Goal: Task Accomplishment & Management: Manage account settings

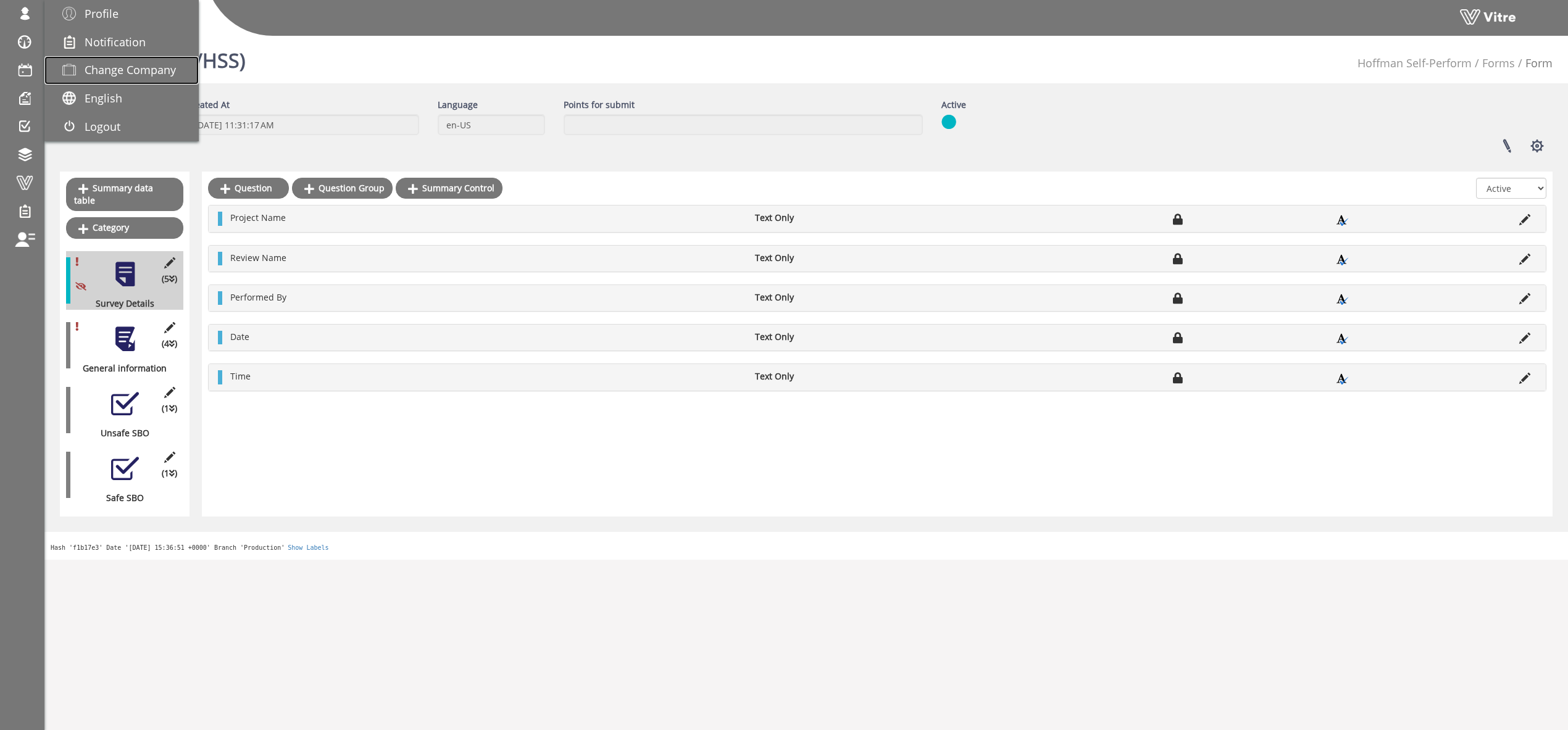
click at [139, 73] on span "Change Company" at bounding box center [130, 70] width 92 height 15
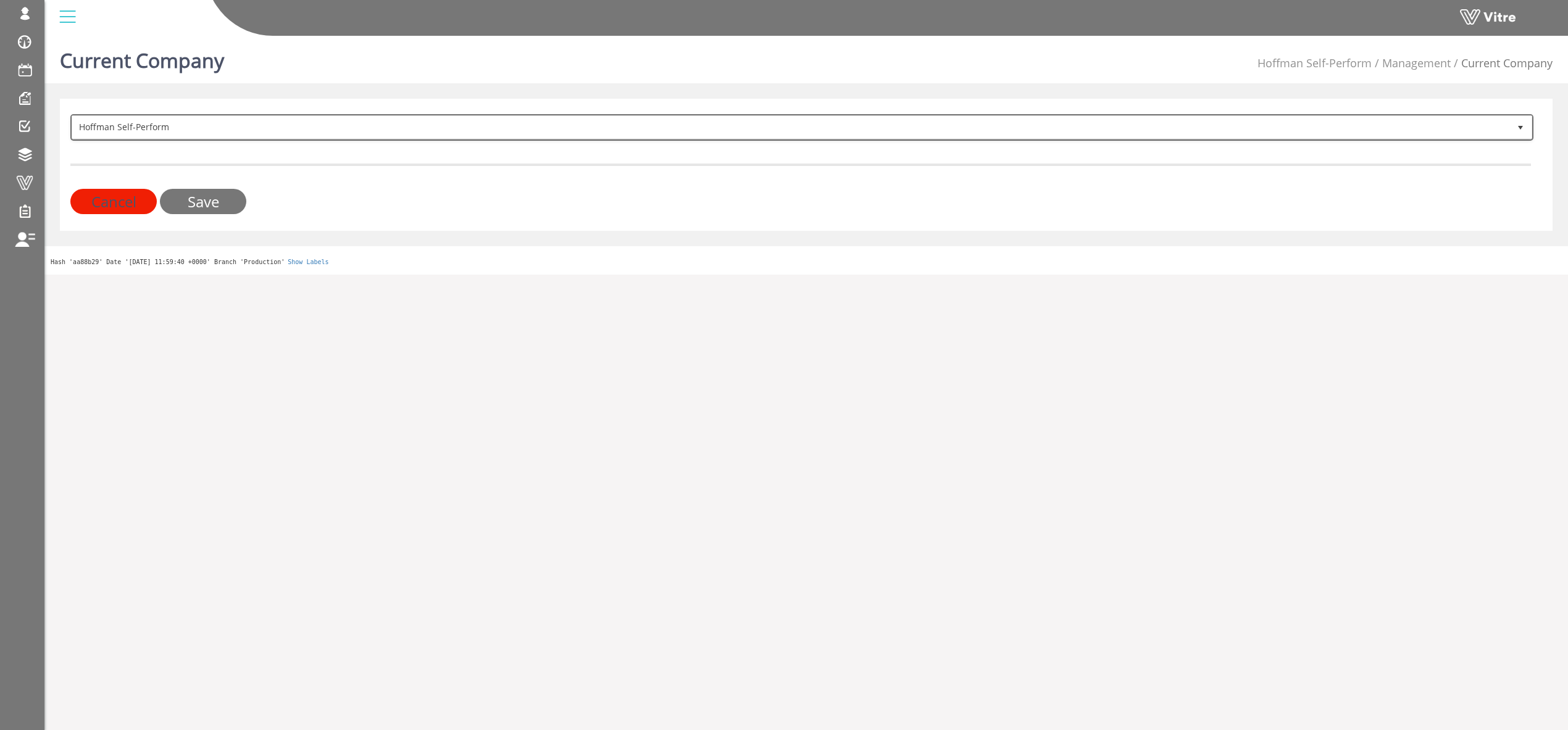
click at [121, 121] on span "Hoffman Self-Perform" at bounding box center [791, 127] width 1437 height 22
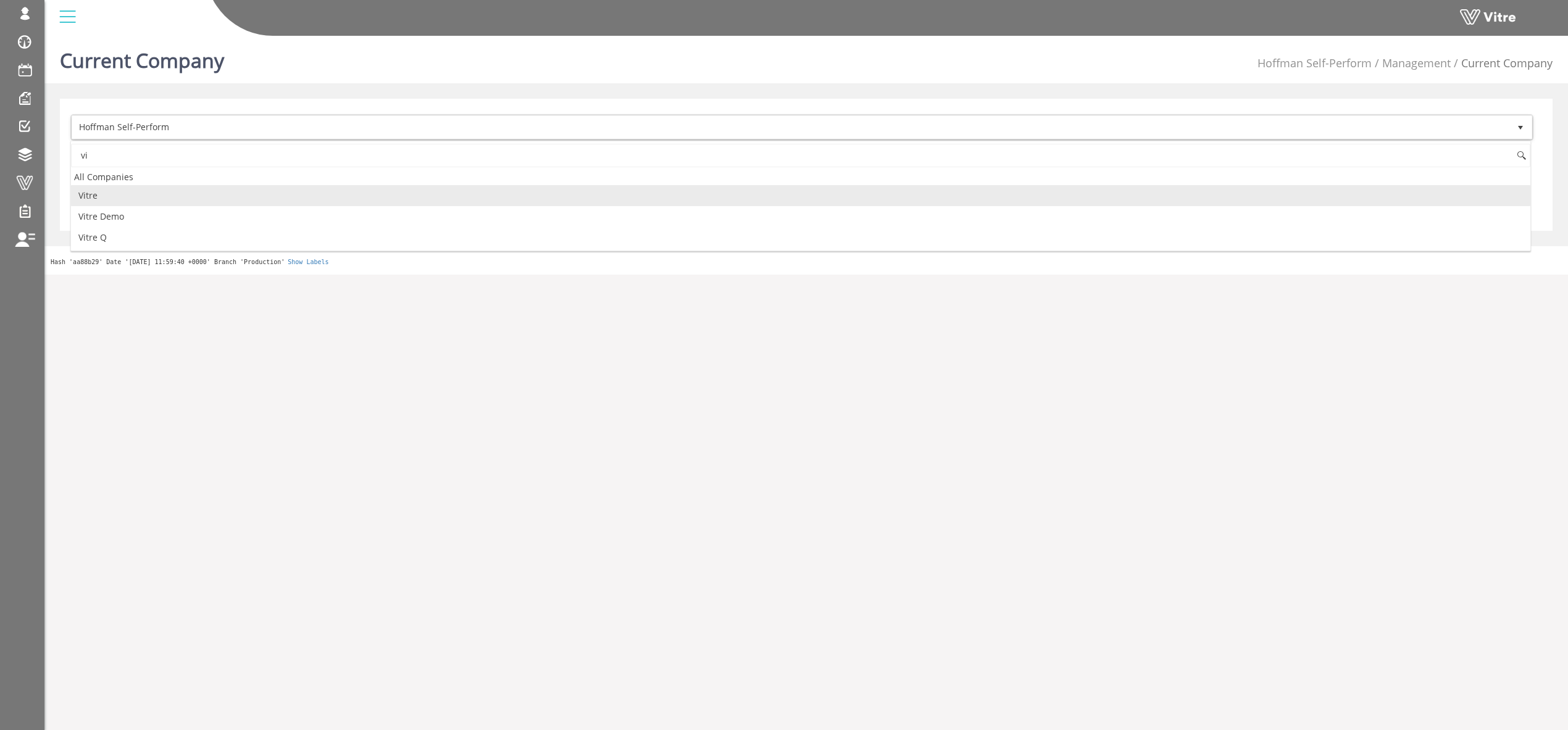
type input "v"
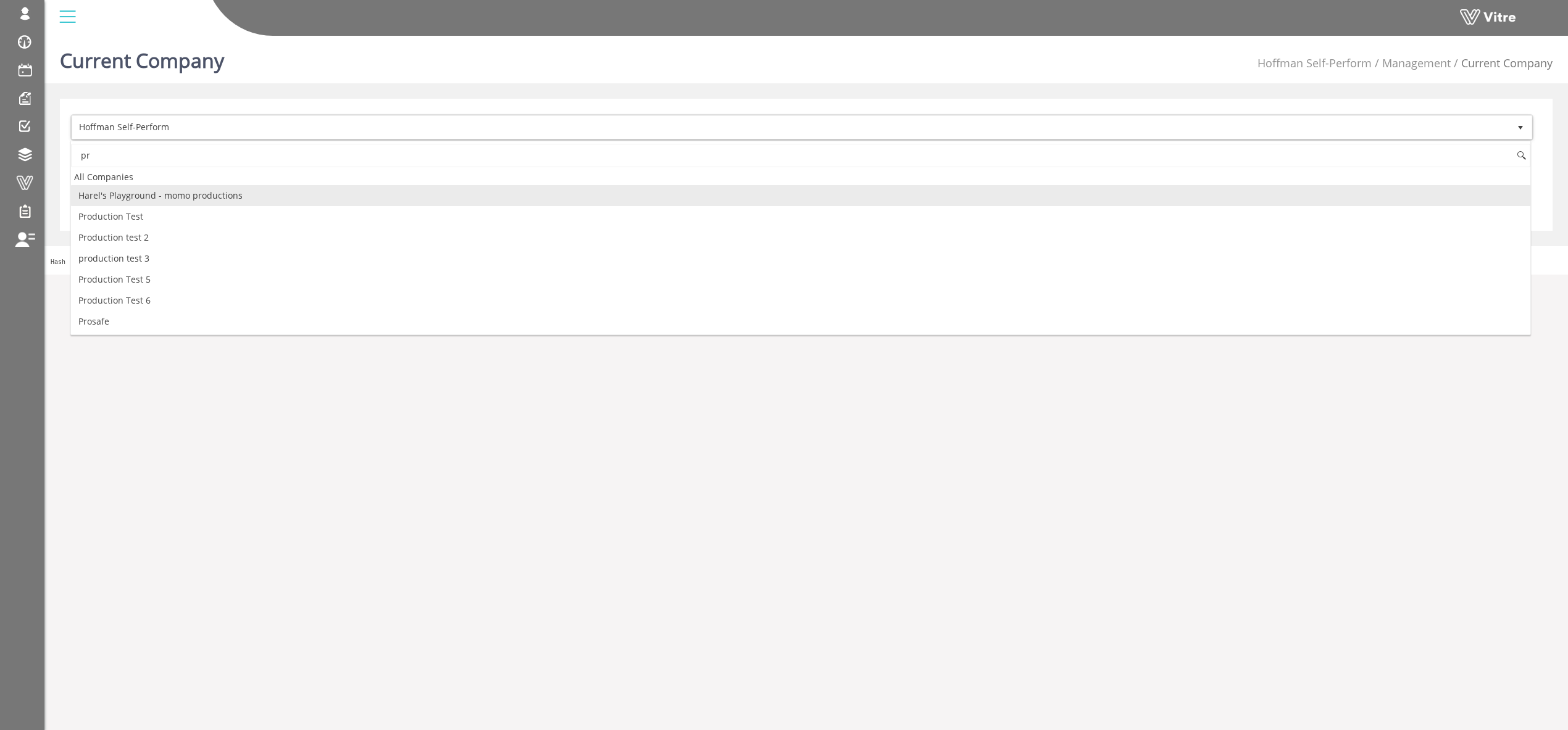
type input "p"
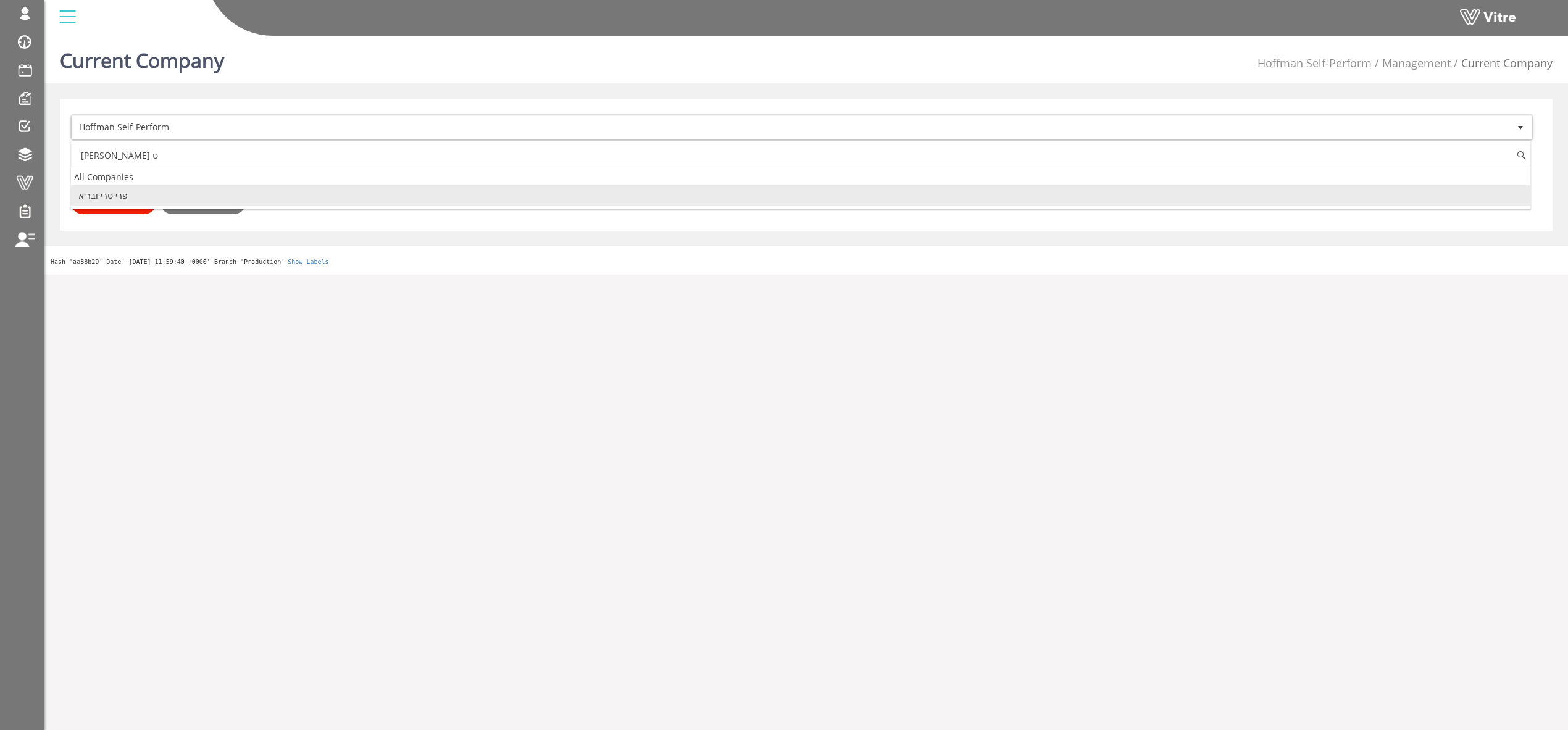
click at [255, 197] on li "פרי טרי ובריא" at bounding box center [801, 195] width 1460 height 21
type input "פרי ט"
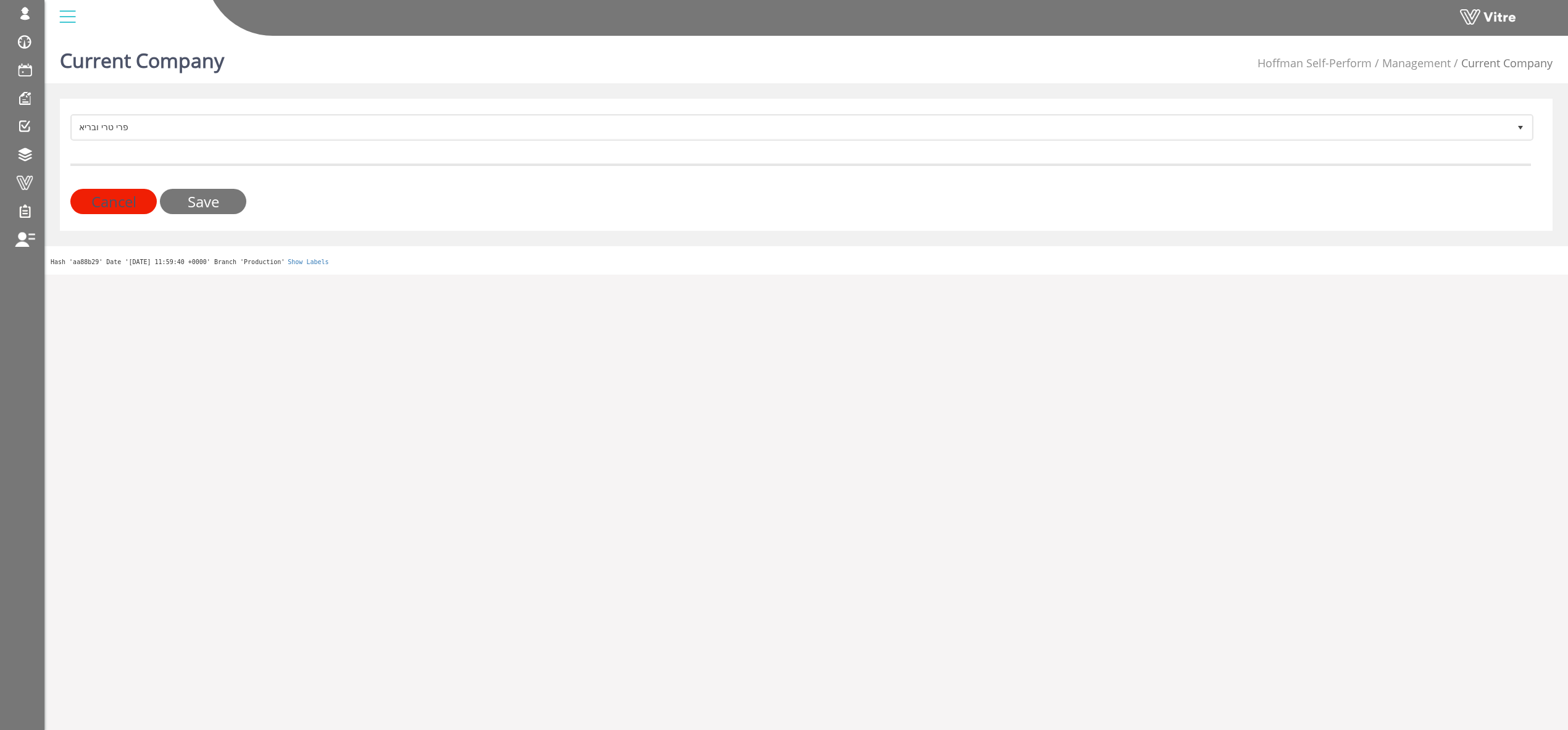
click at [225, 204] on input "Save" at bounding box center [203, 201] width 86 height 26
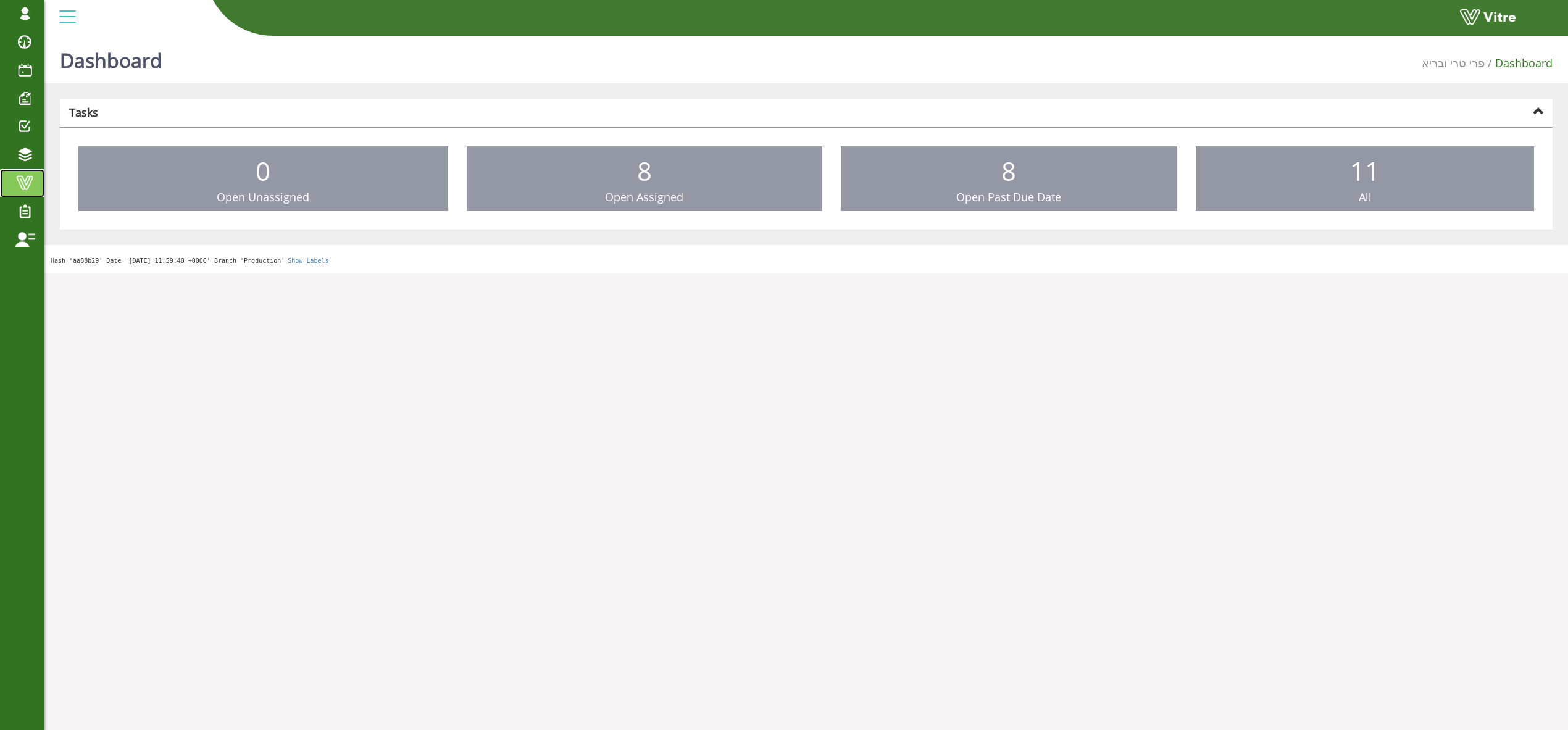
click at [22, 179] on span at bounding box center [25, 183] width 31 height 15
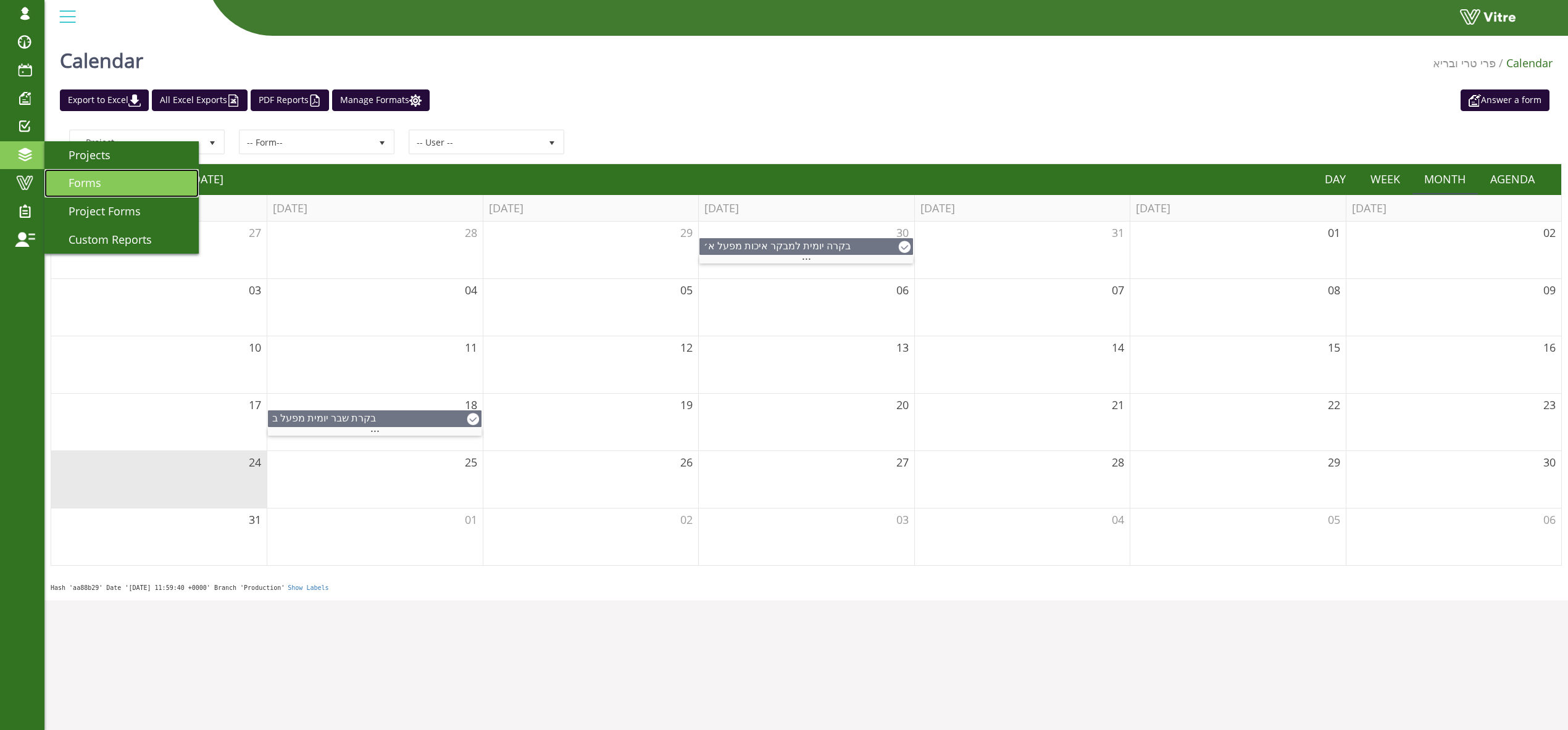
click at [93, 179] on span "Forms" at bounding box center [78, 183] width 48 height 15
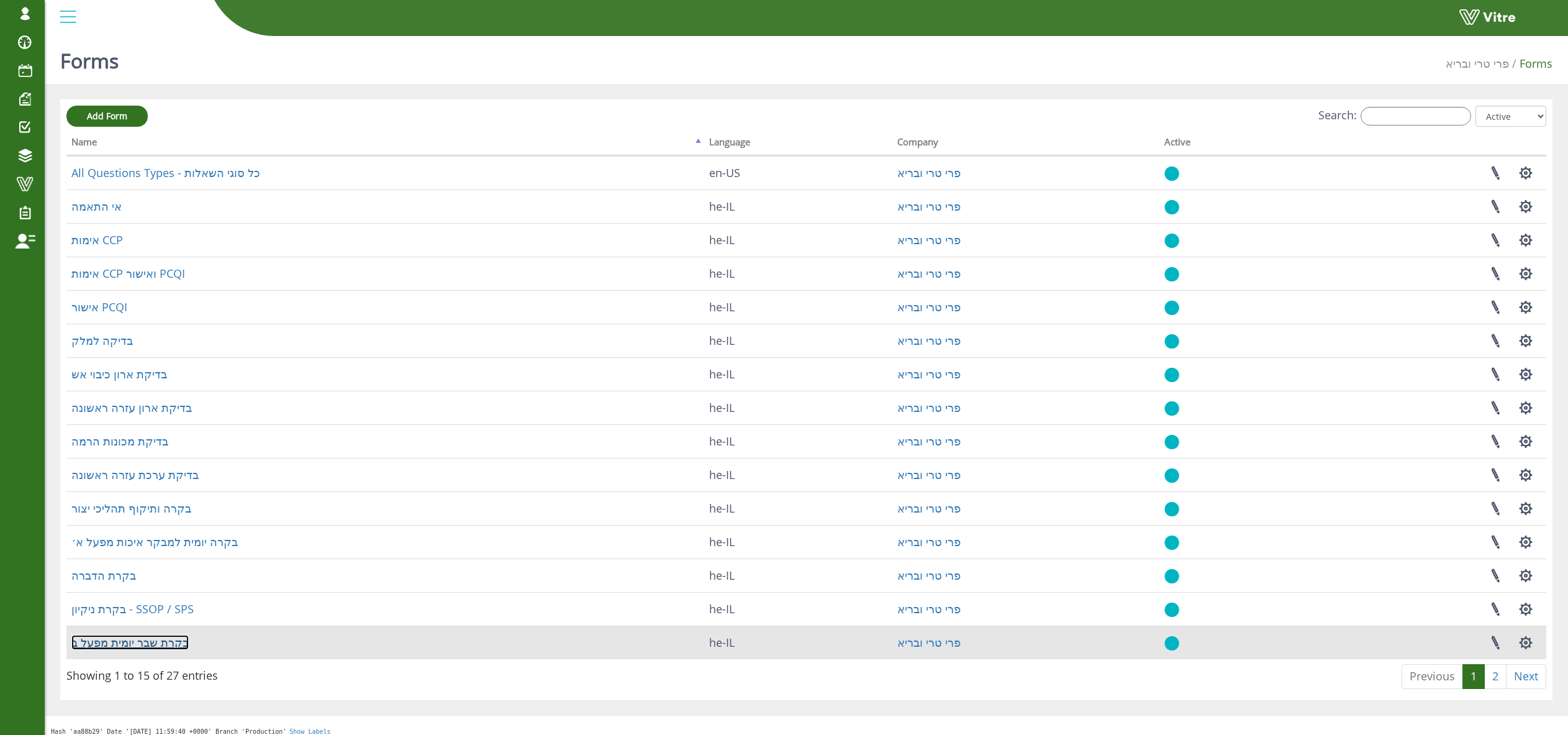
click at [127, 648] on link "בקרת שבר יומית מפעל ב" at bounding box center [130, 642] width 117 height 15
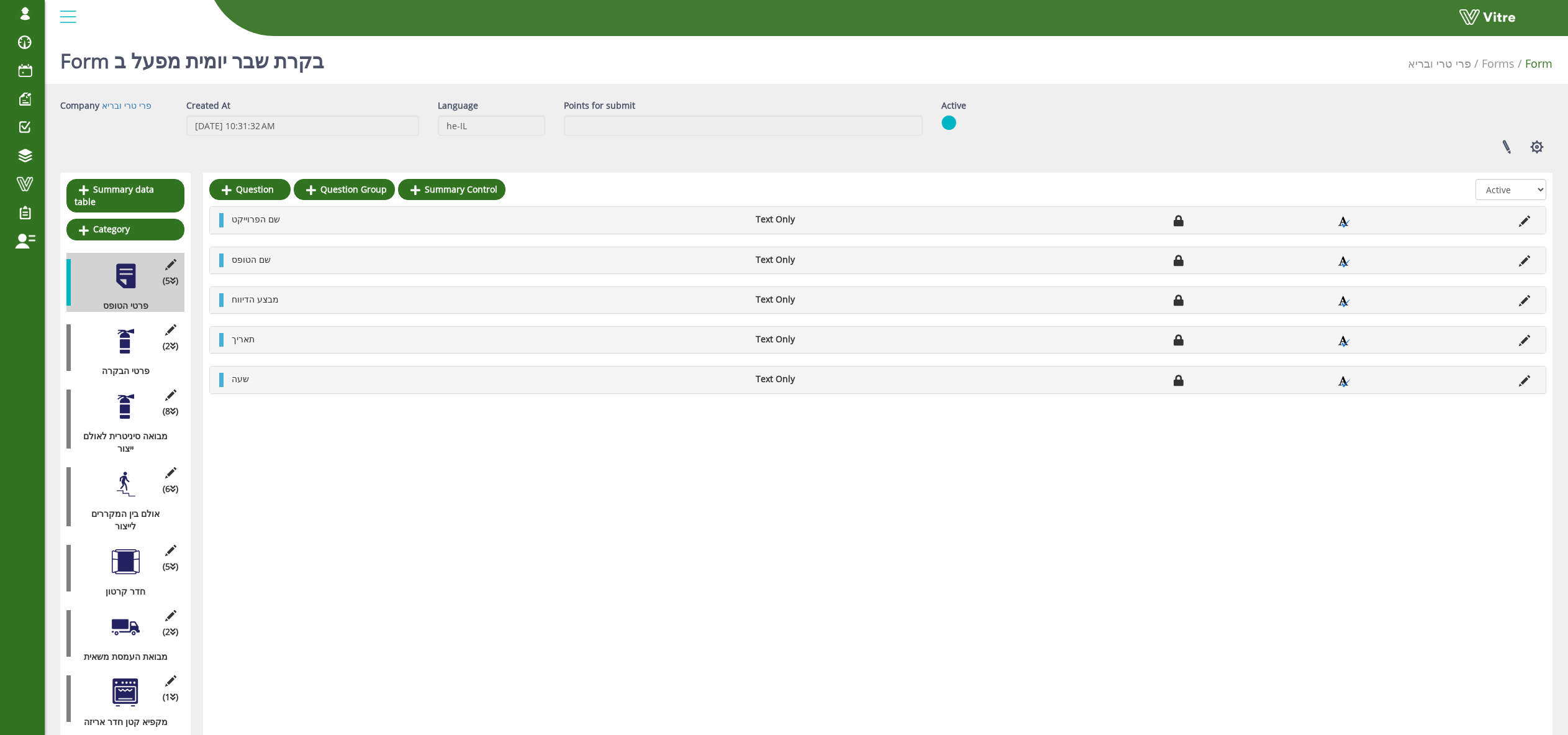
click at [118, 332] on div at bounding box center [125, 341] width 28 height 28
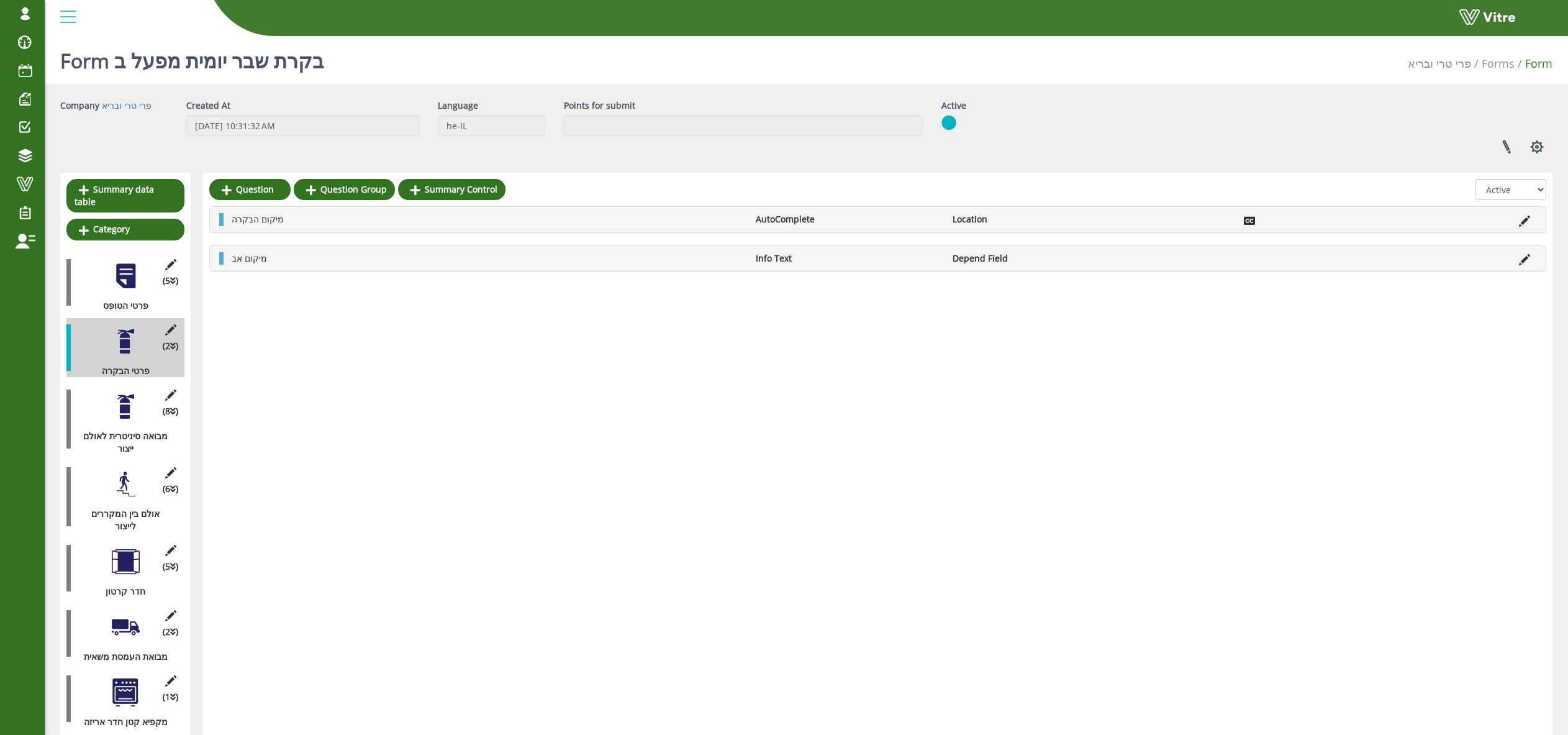
click at [129, 407] on div at bounding box center [125, 406] width 28 height 28
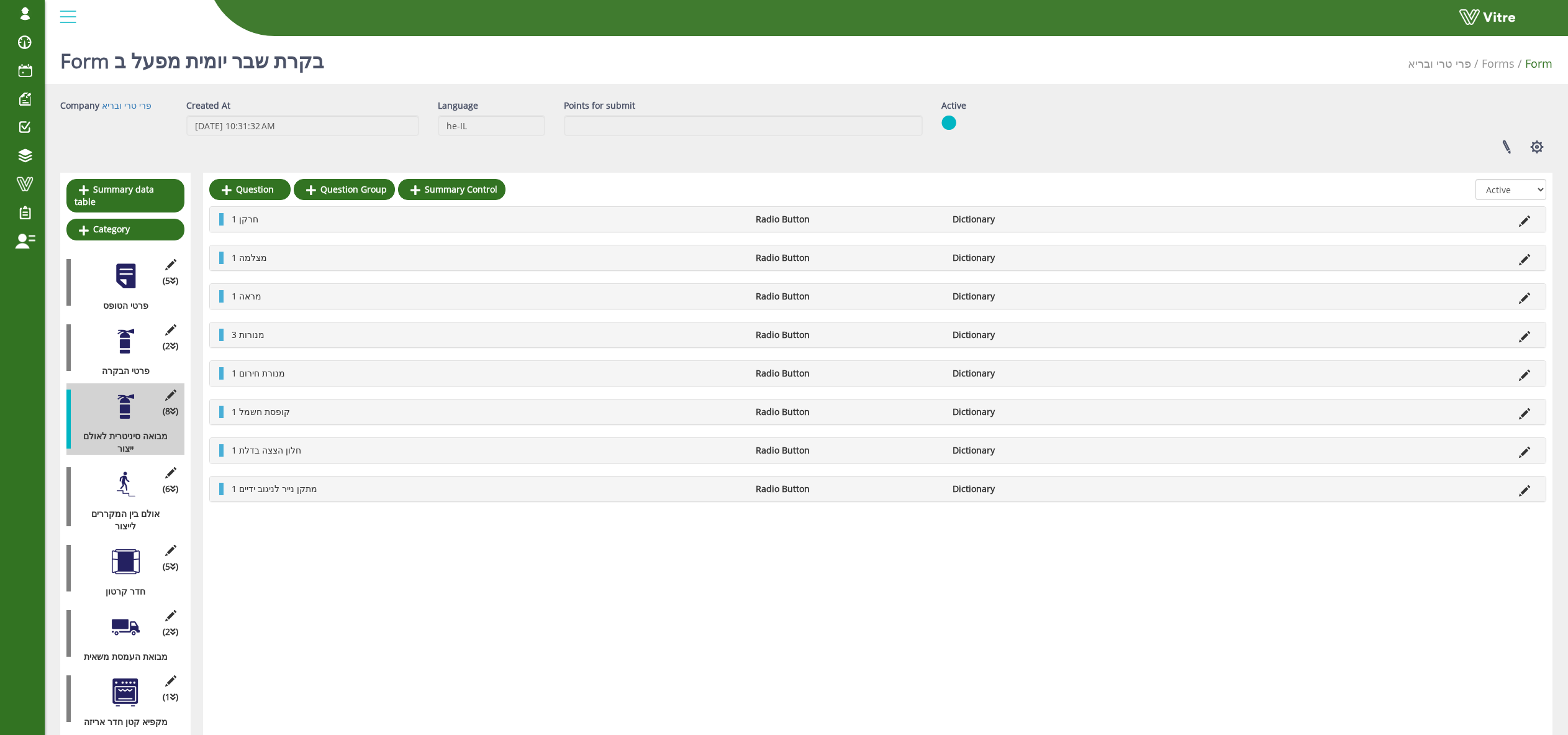
click at [118, 472] on div at bounding box center [125, 484] width 28 height 28
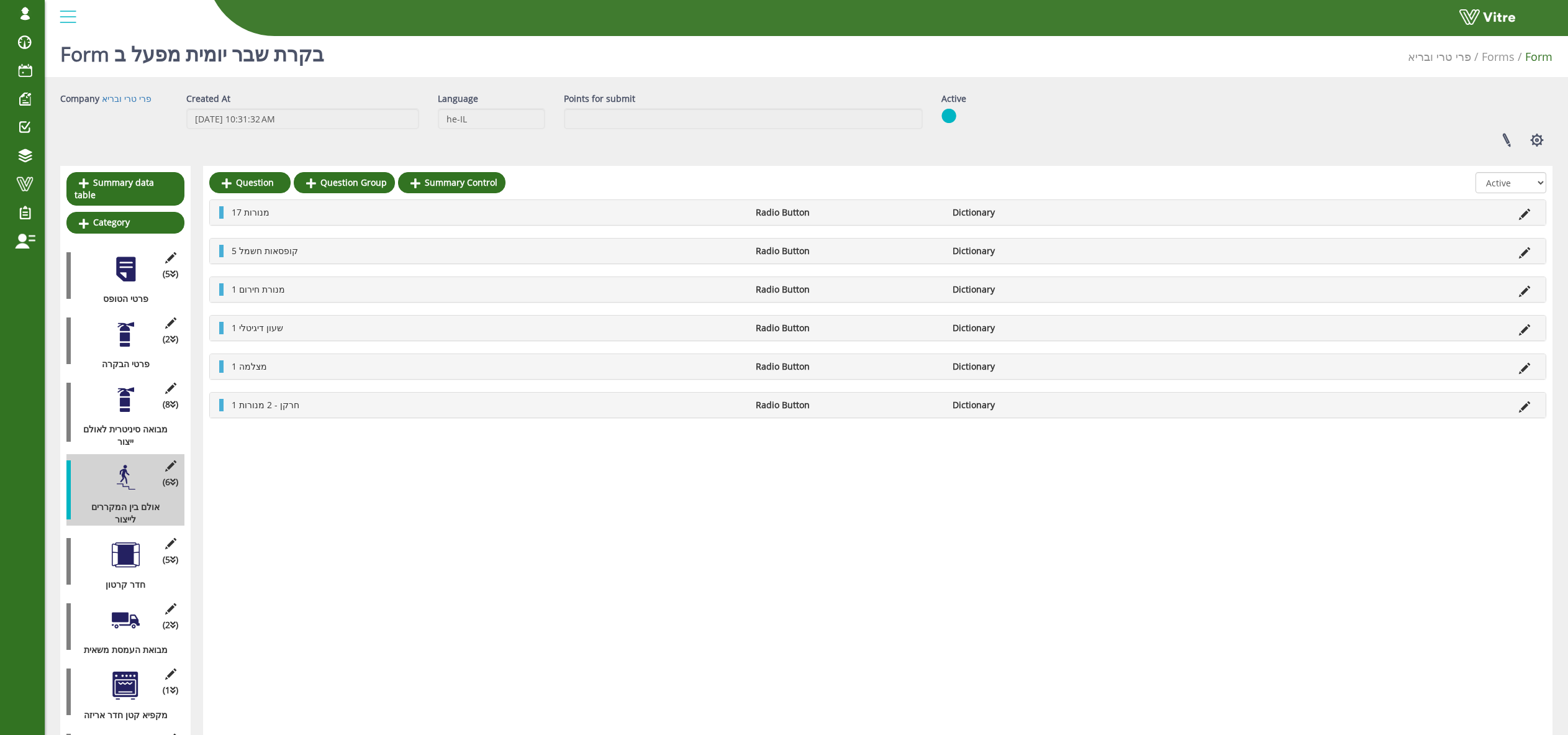
scroll to position [6, 0]
click at [29, 184] on span at bounding box center [25, 184] width 31 height 15
